Goal: Task Accomplishment & Management: Use online tool/utility

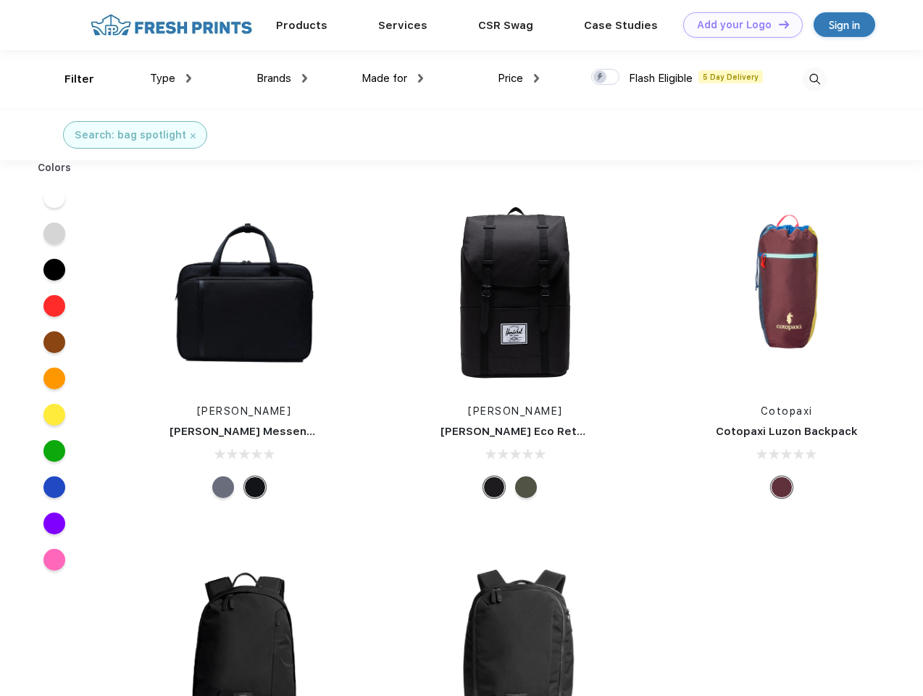
click at [738, 25] on link "Add your Logo Design Tool" at bounding box center [743, 24] width 120 height 25
click at [0, 0] on div "Design Tool" at bounding box center [0, 0] width 0 height 0
click at [777, 24] on link "Add your Logo Design Tool" at bounding box center [743, 24] width 120 height 25
click at [70, 79] on div "Filter" at bounding box center [79, 79] width 30 height 17
click at [171, 78] on span "Type" at bounding box center [162, 78] width 25 height 13
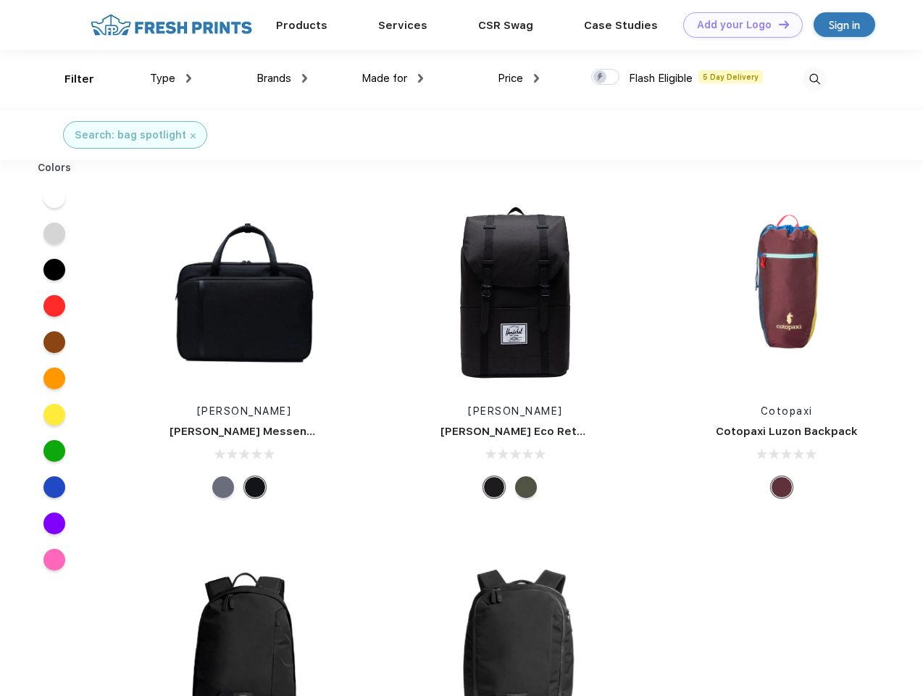
click at [282, 78] on span "Brands" at bounding box center [273, 78] width 35 height 13
click at [393, 78] on span "Made for" at bounding box center [385, 78] width 46 height 13
click at [519, 78] on span "Price" at bounding box center [510, 78] width 25 height 13
click at [606, 78] on div at bounding box center [605, 77] width 28 height 16
click at [601, 78] on input "checkbox" at bounding box center [595, 72] width 9 height 9
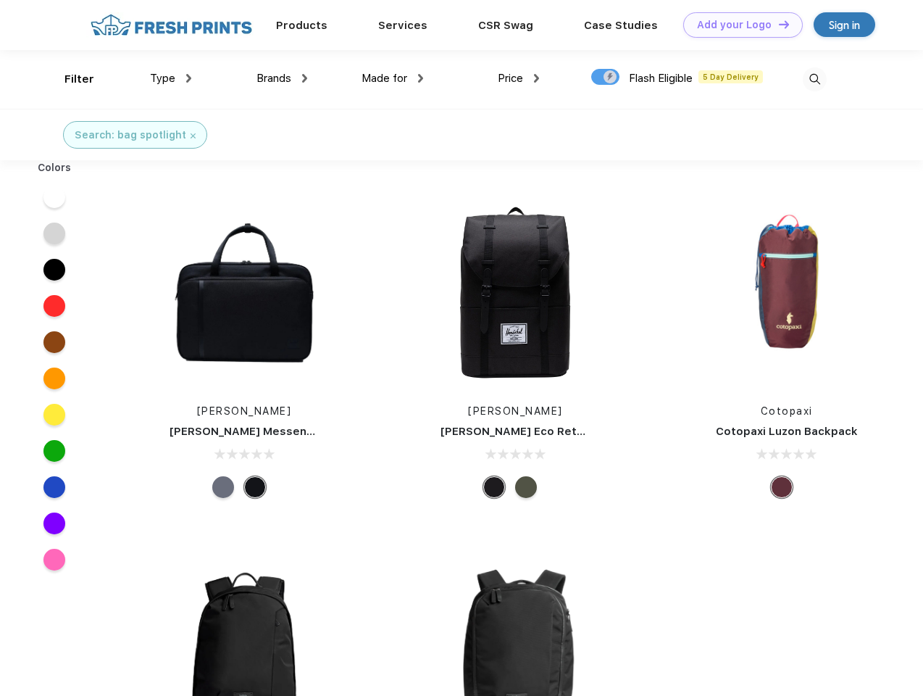
click at [814, 79] on img at bounding box center [815, 79] width 24 height 24
